Goal: Information Seeking & Learning: Learn about a topic

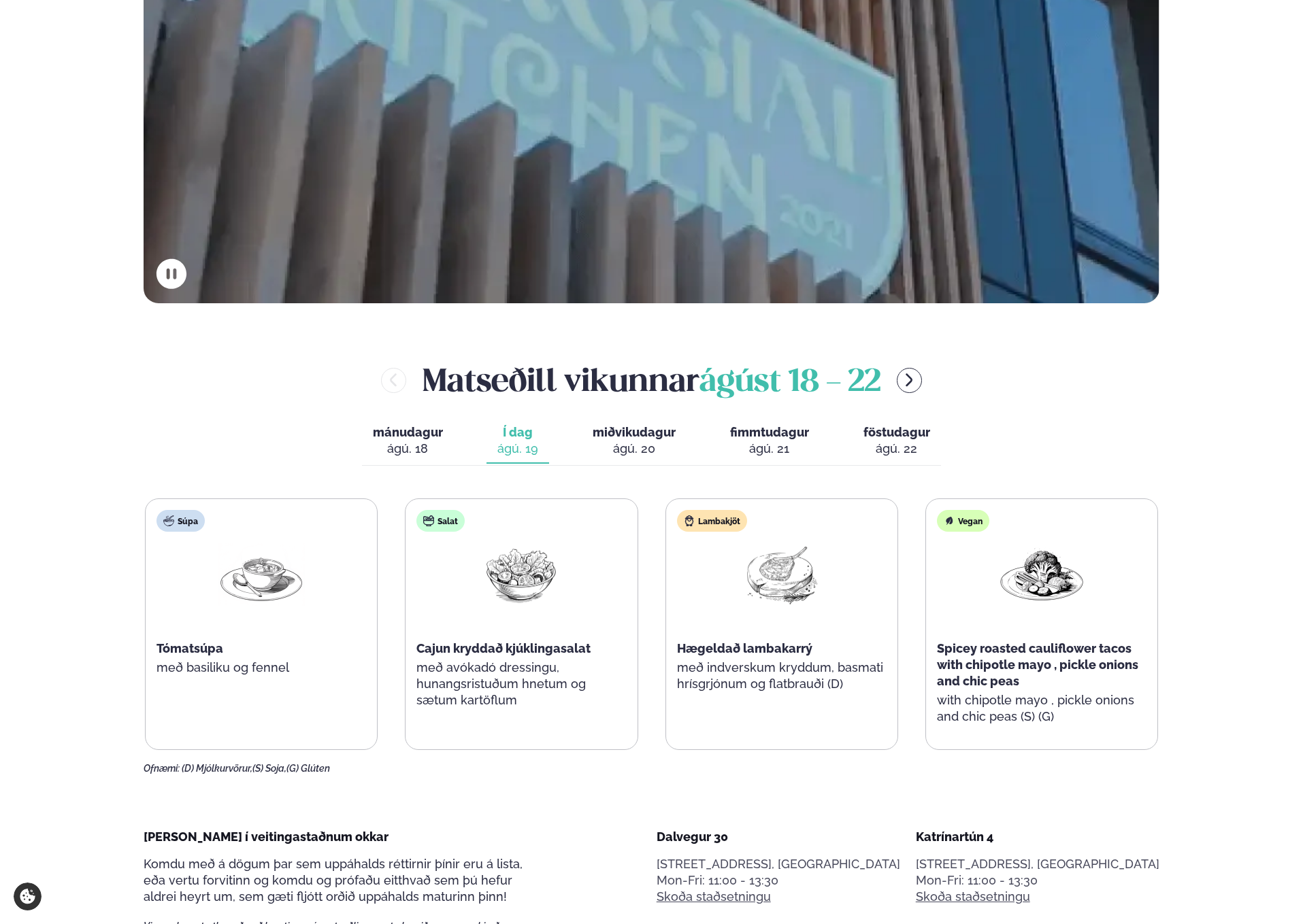
scroll to position [509, 0]
click at [713, 416] on div "[PERSON_NAME] [DATE] - [DATE] mánudagur mán. [DATE] Í dag Í d. [DATE] miðvikuda…" at bounding box center [652, 565] width 1015 height 416
click at [678, 427] on button "miðvikudagur mið. ágú. 20" at bounding box center [633, 441] width 105 height 45
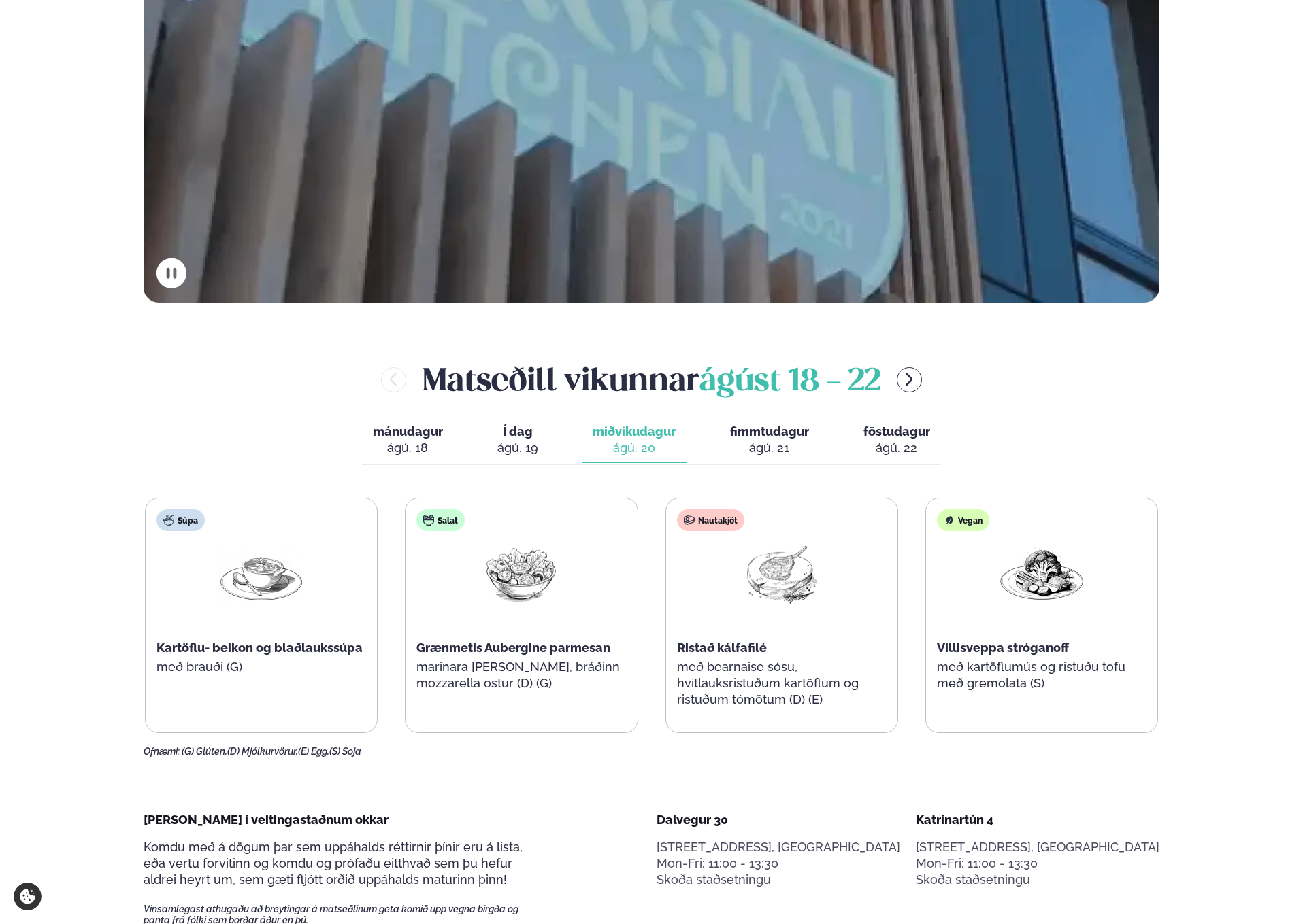
click at [537, 426] on span "Í dag" at bounding box center [517, 432] width 41 height 17
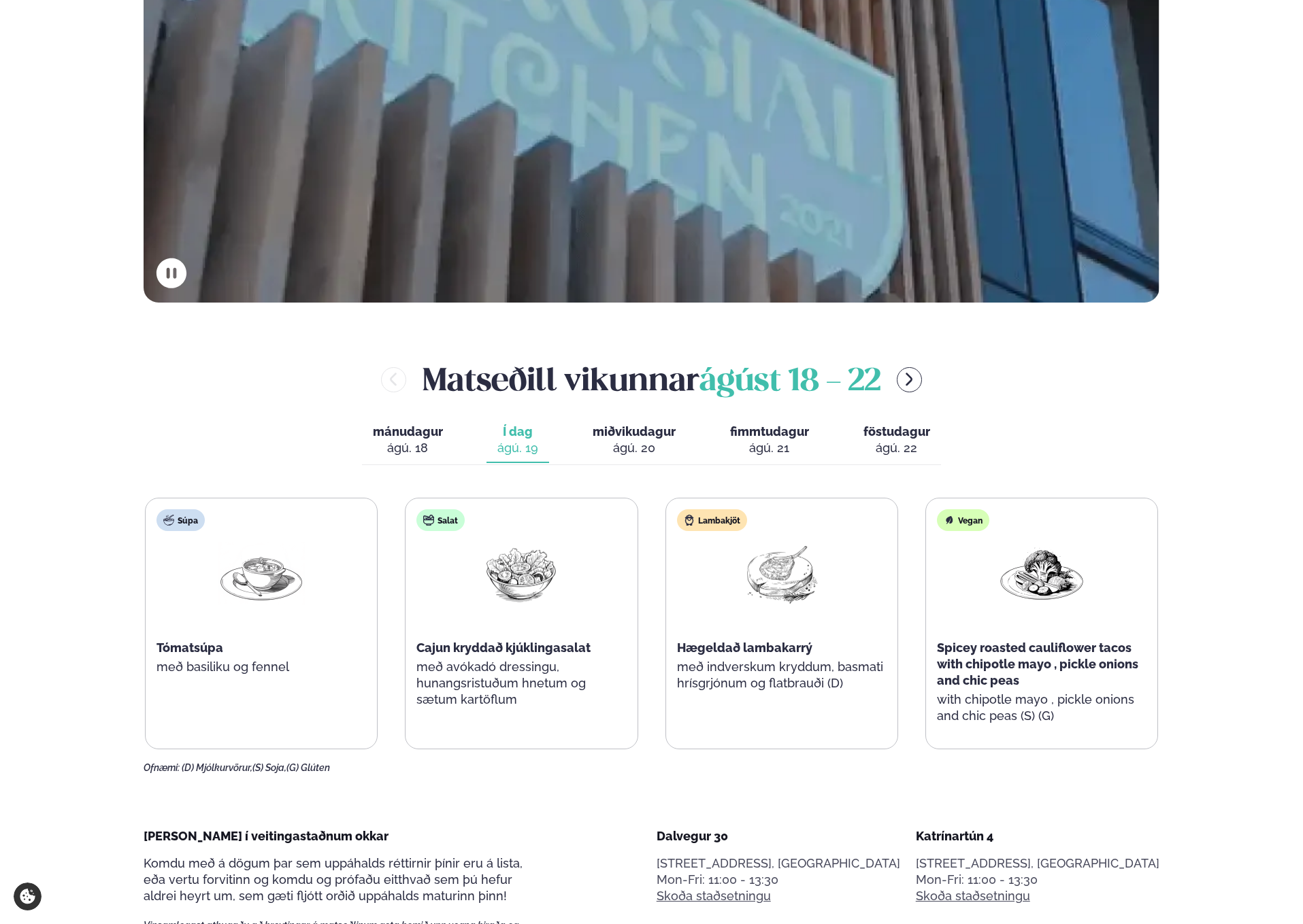
click at [758, 444] on div "ágú. 21" at bounding box center [769, 448] width 79 height 17
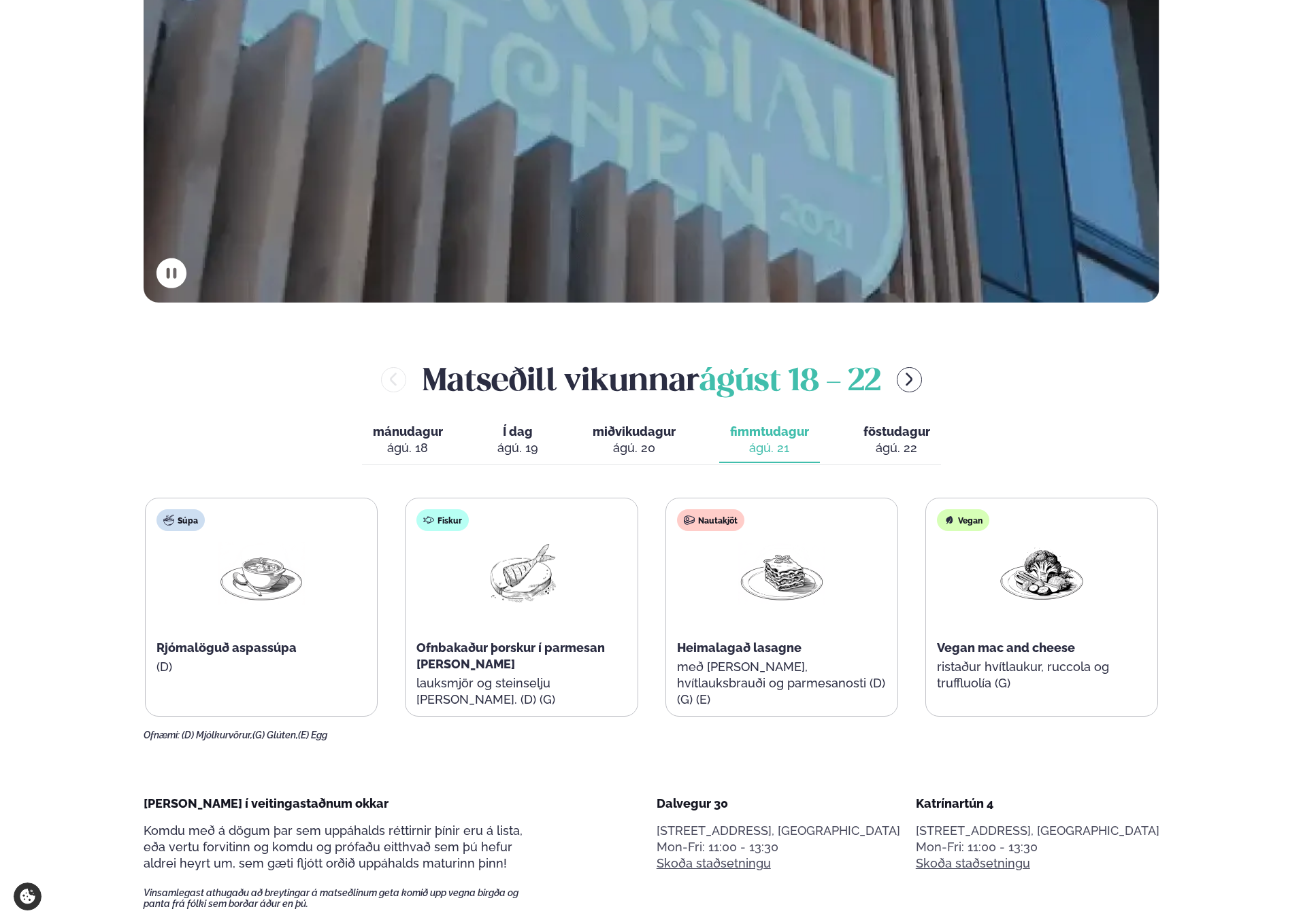
click at [538, 432] on button "Í dag Í d. [DATE]" at bounding box center [517, 441] width 63 height 45
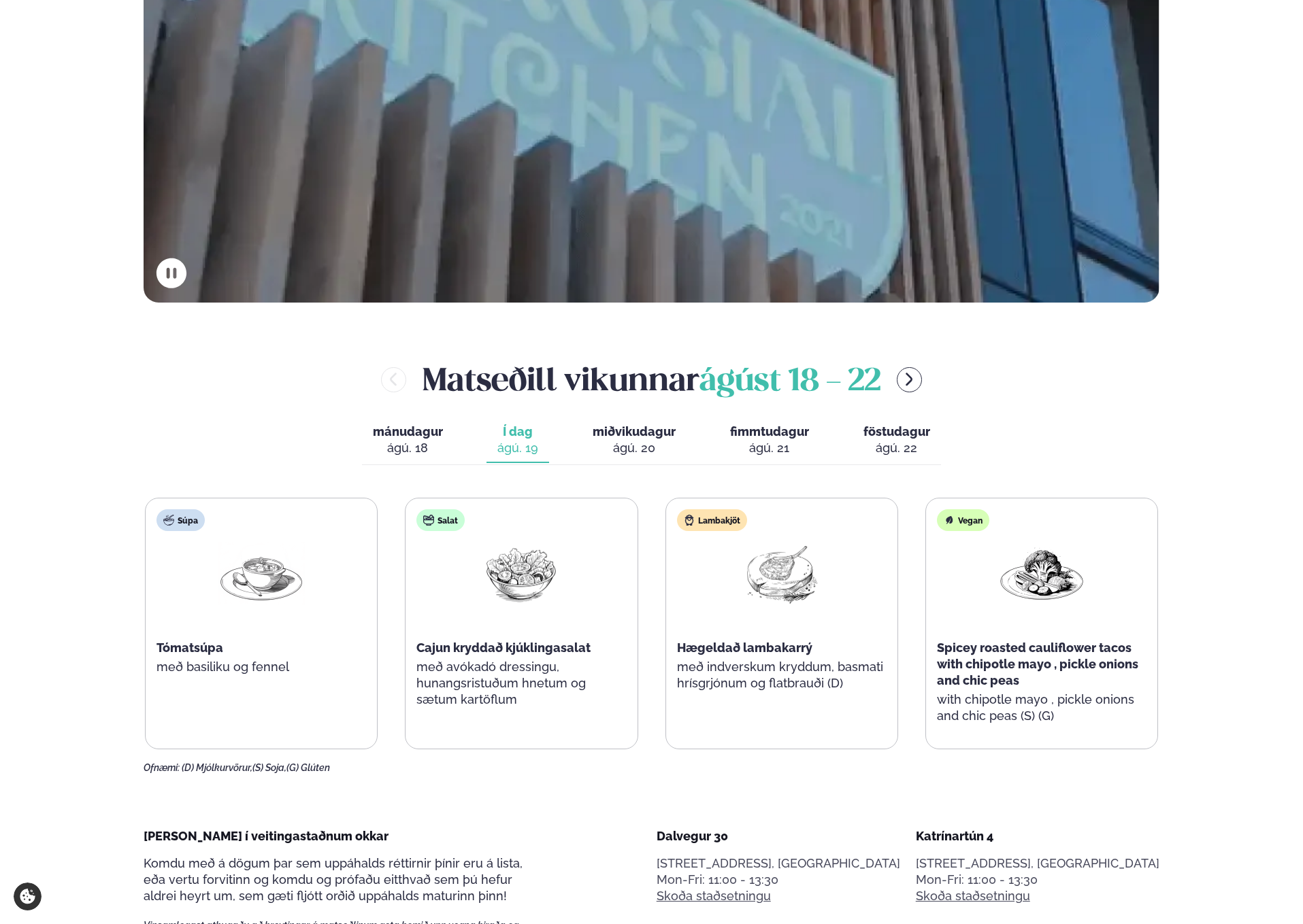
click at [943, 429] on div "[PERSON_NAME] [DATE] - [DATE] mánudagur mán. [DATE] Í dag Í d. [DATE] miðvikuda…" at bounding box center [652, 565] width 1015 height 416
click at [926, 432] on span "föstudagur" at bounding box center [896, 432] width 67 height 14
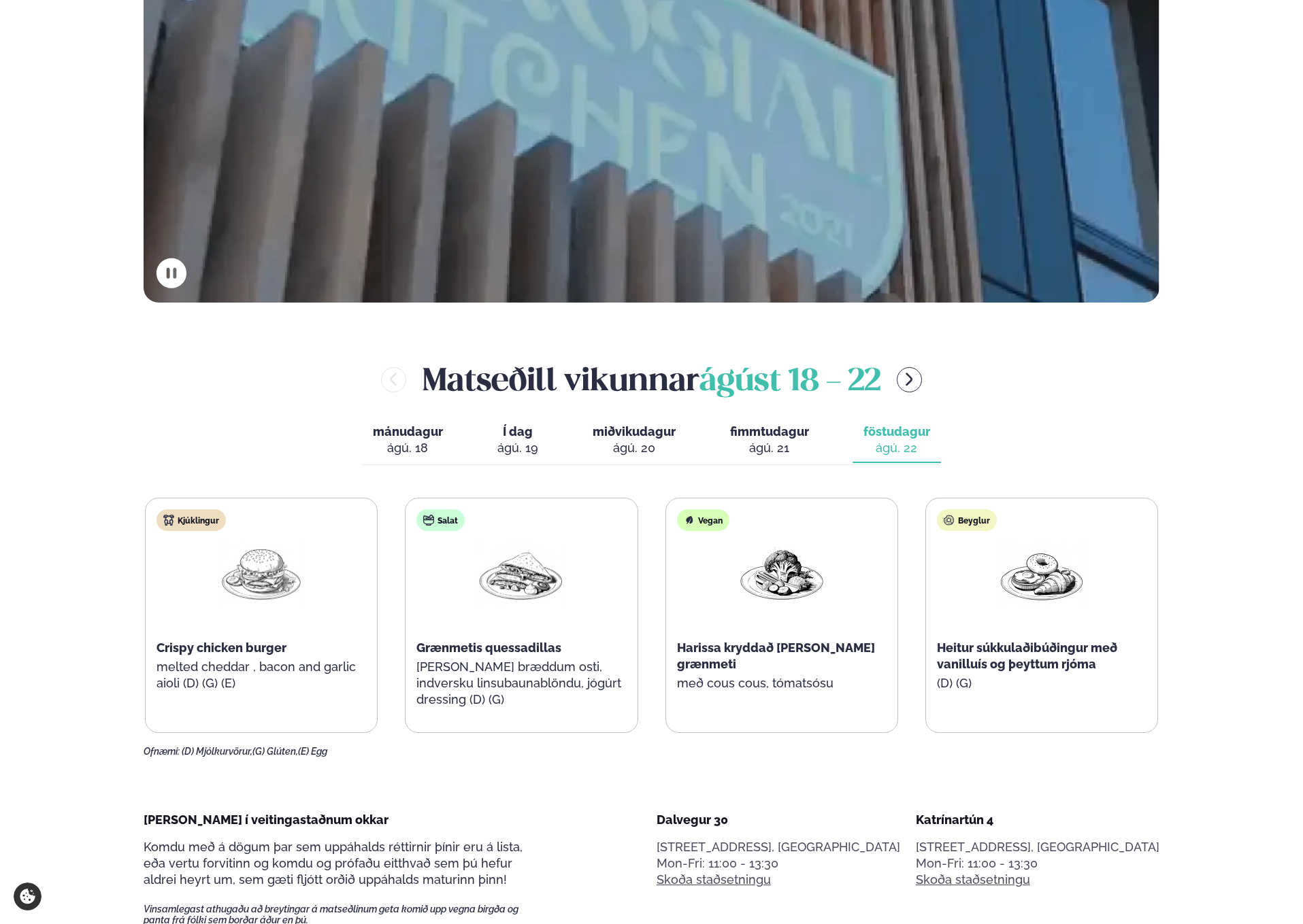
click at [642, 418] on button "miðvikudagur mið. ágú. 20" at bounding box center [633, 441] width 105 height 45
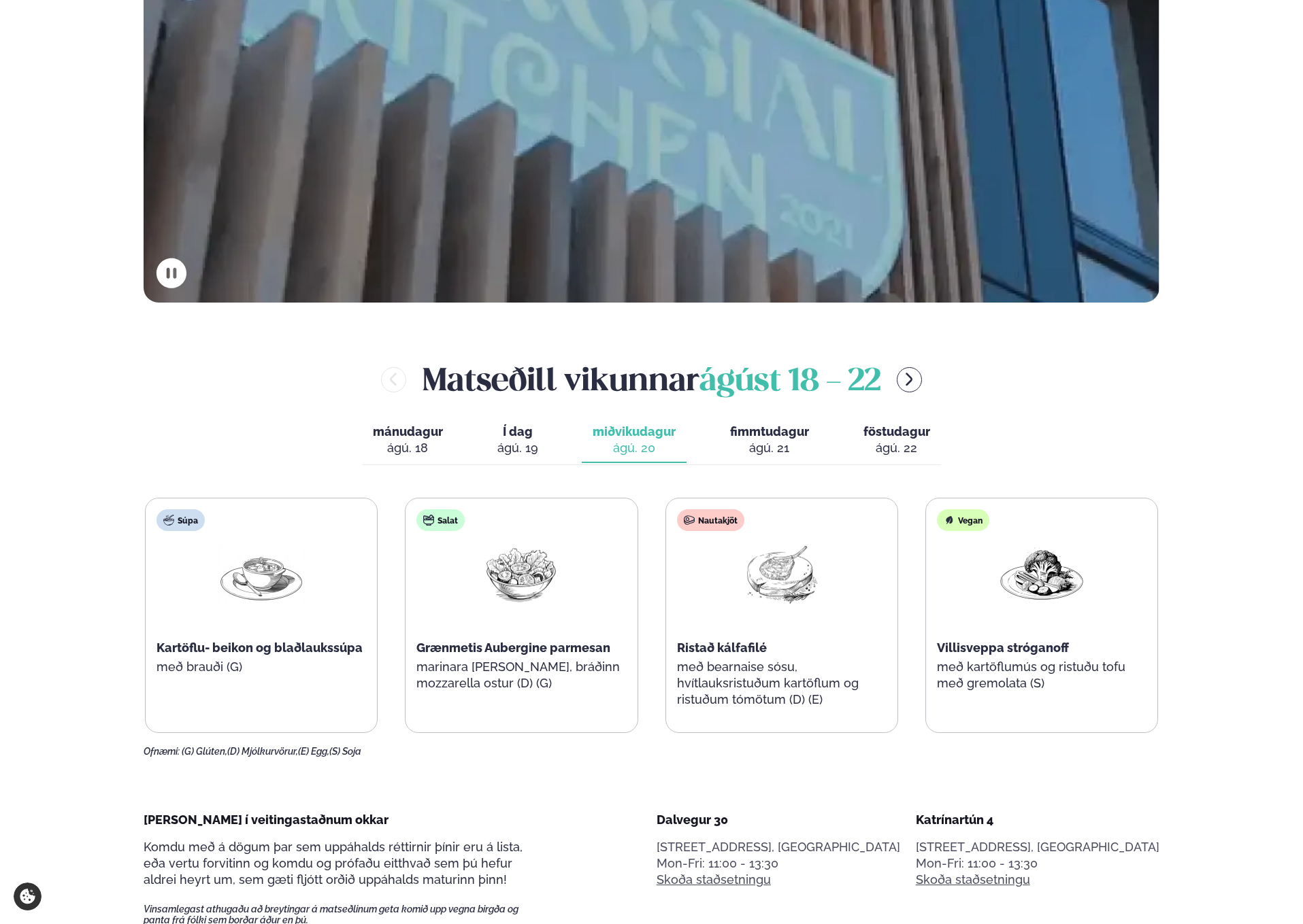
click at [543, 420] on button "Í dag Í d. [DATE]" at bounding box center [517, 441] width 63 height 45
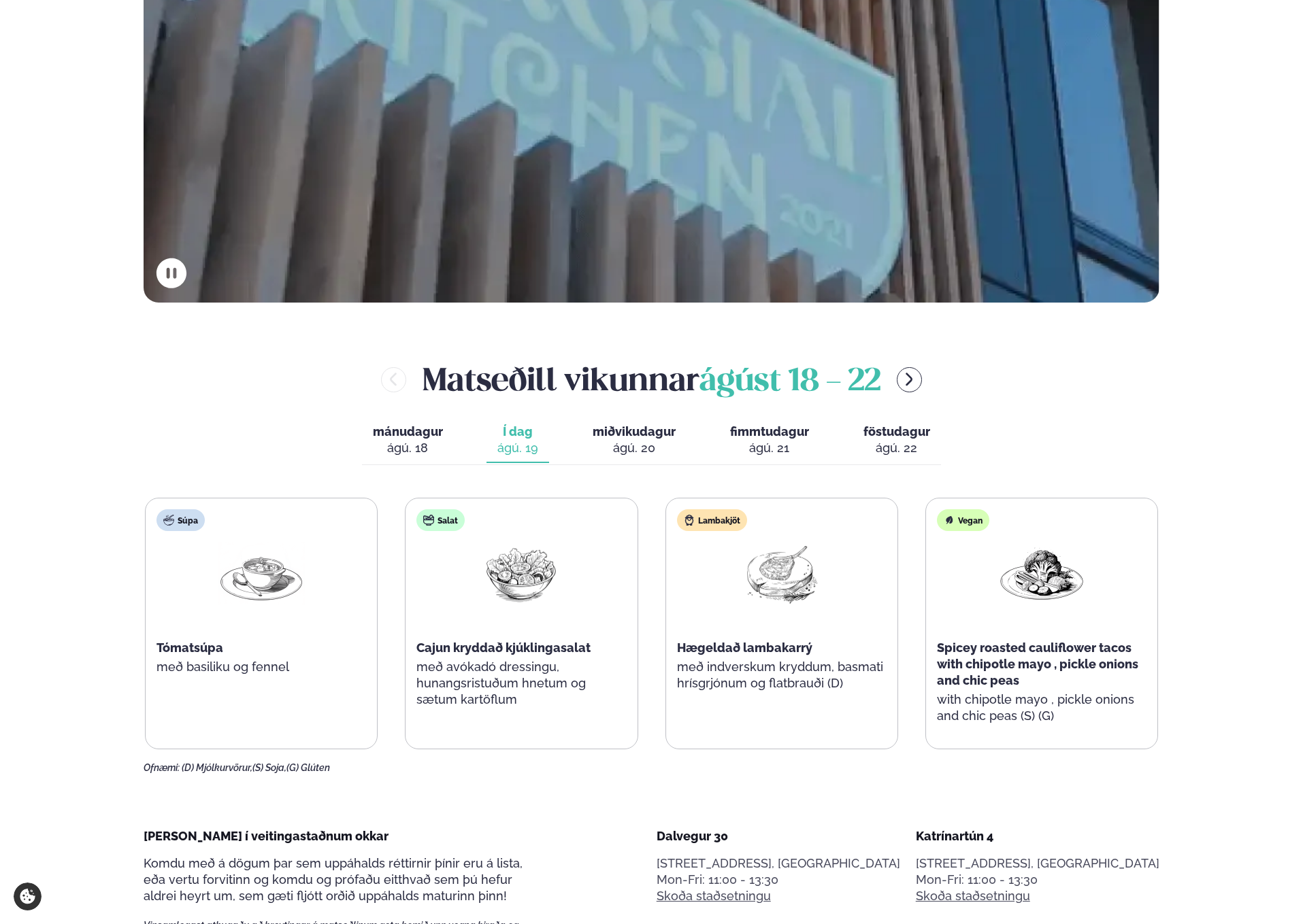
click at [642, 423] on button "miðvikudagur mið. ágú. 20" at bounding box center [633, 441] width 105 height 45
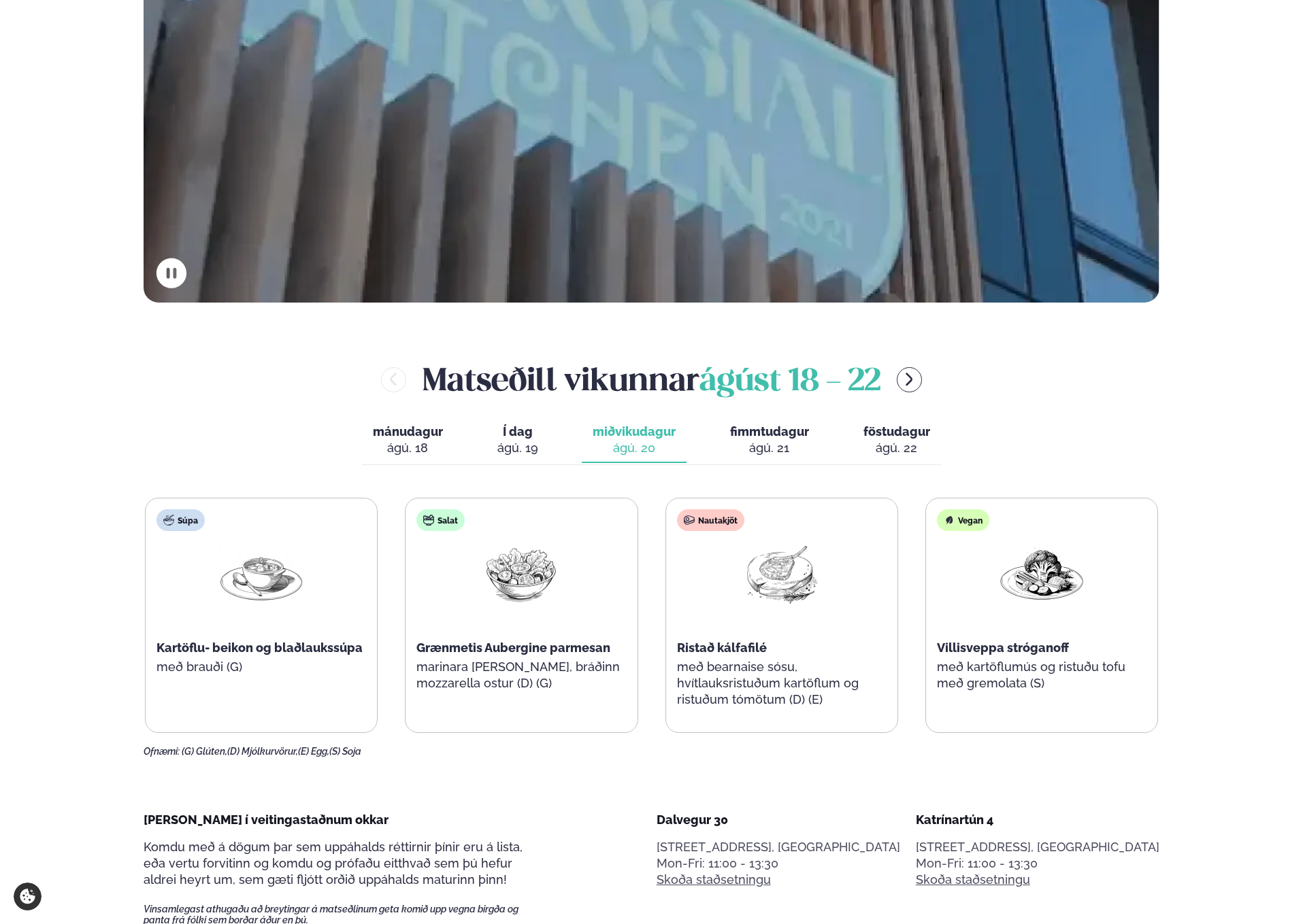
click at [546, 425] on button "Í dag Í d. [DATE]" at bounding box center [517, 441] width 63 height 45
